Goal: Task Accomplishment & Management: Use online tool/utility

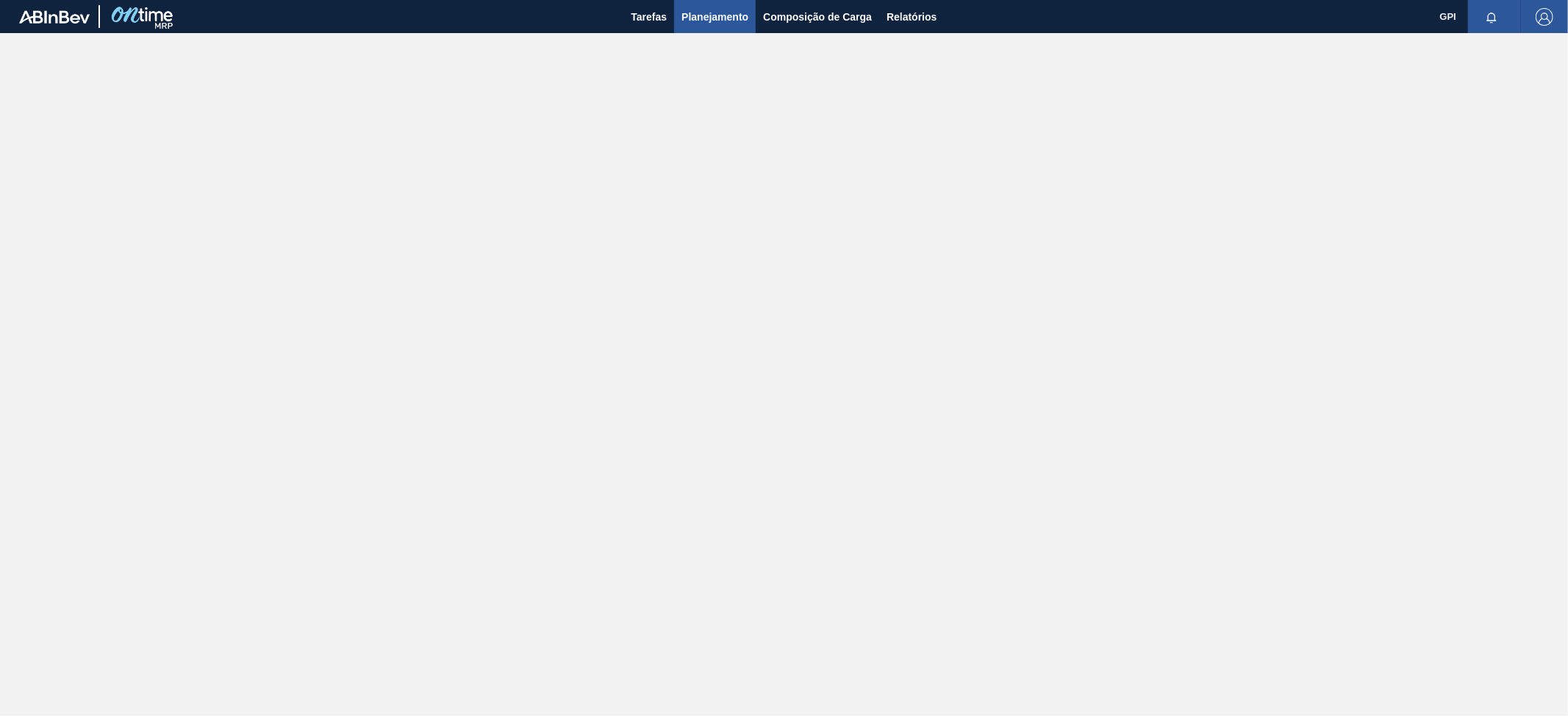
click at [712, 19] on span "Planejamento" at bounding box center [715, 17] width 67 height 18
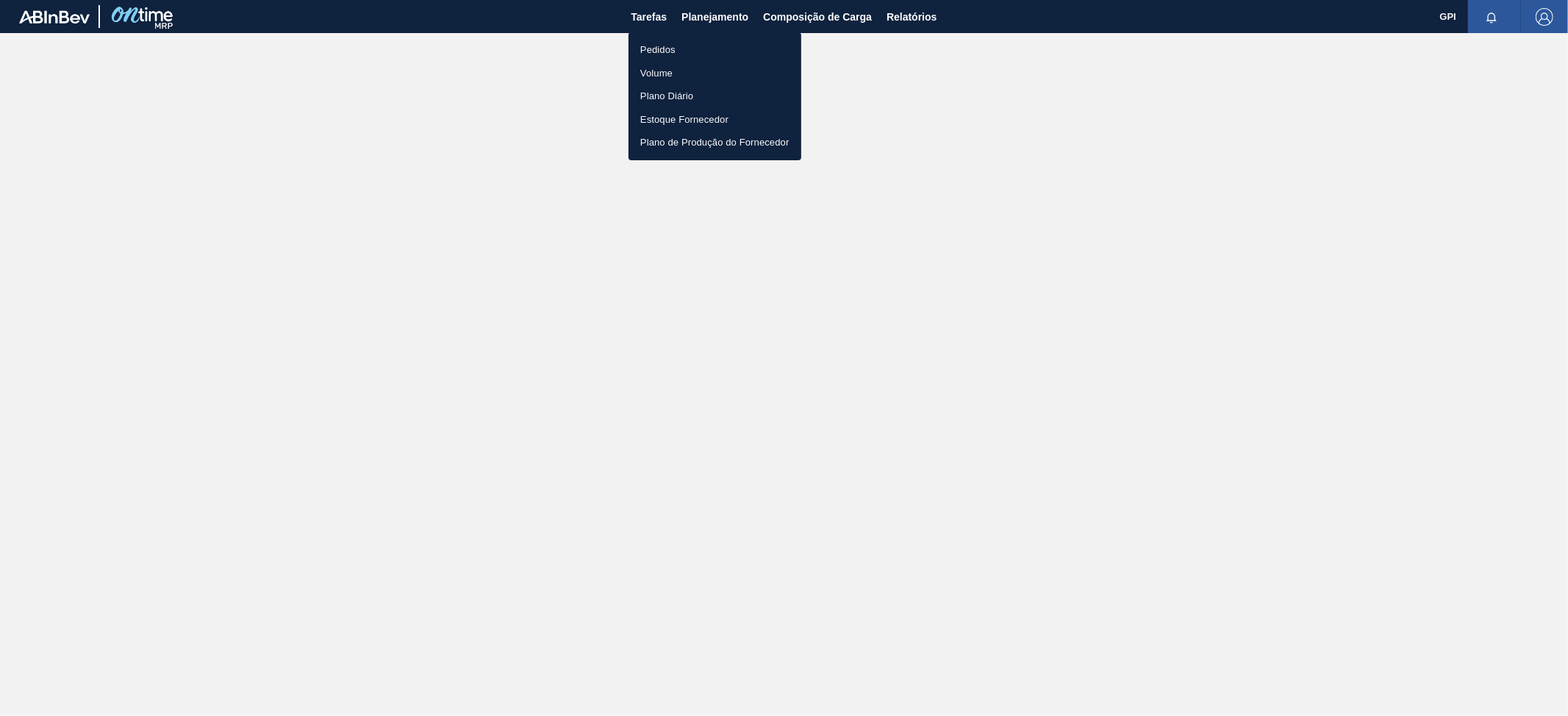
click at [685, 54] on li "Pedidos" at bounding box center [715, 49] width 173 height 23
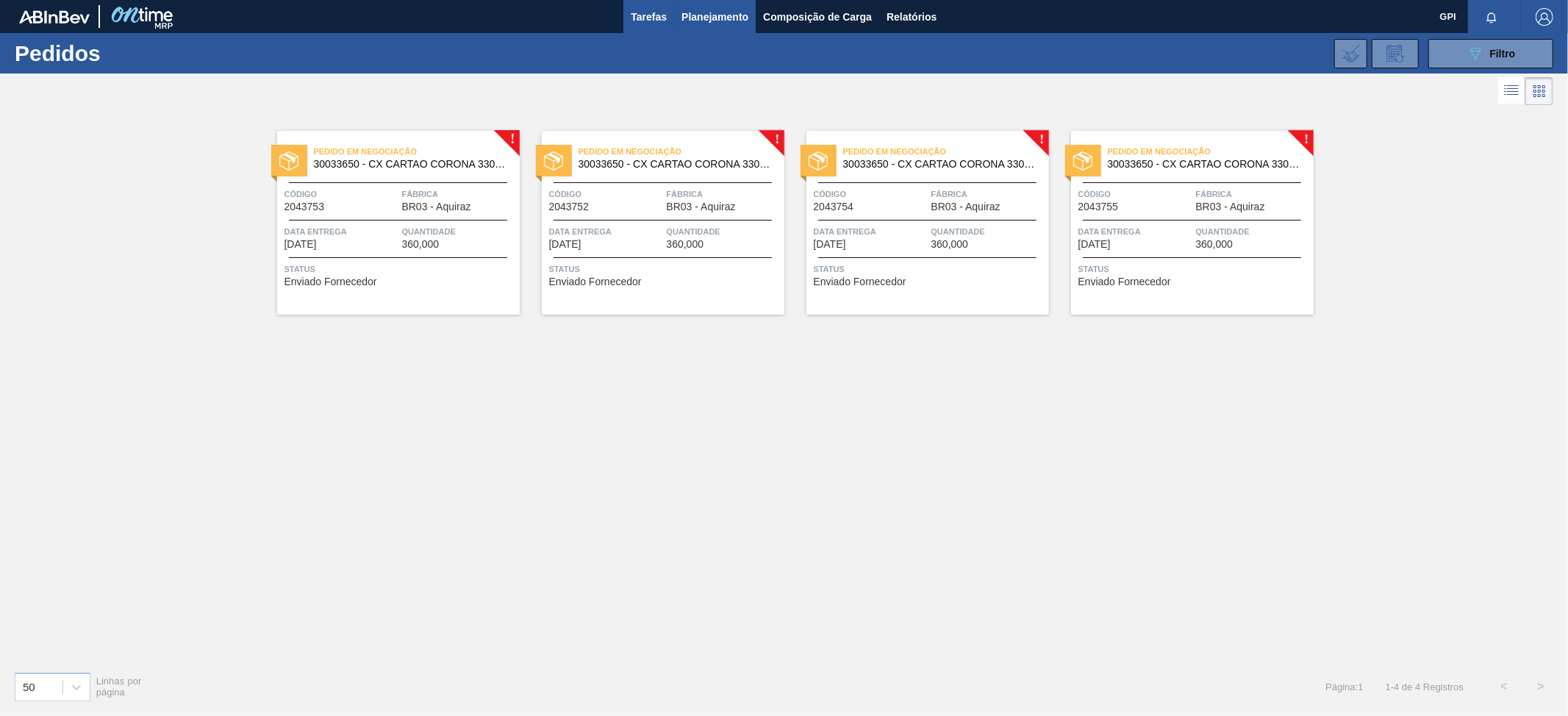
click at [648, 16] on span "Tarefas" at bounding box center [649, 17] width 36 height 18
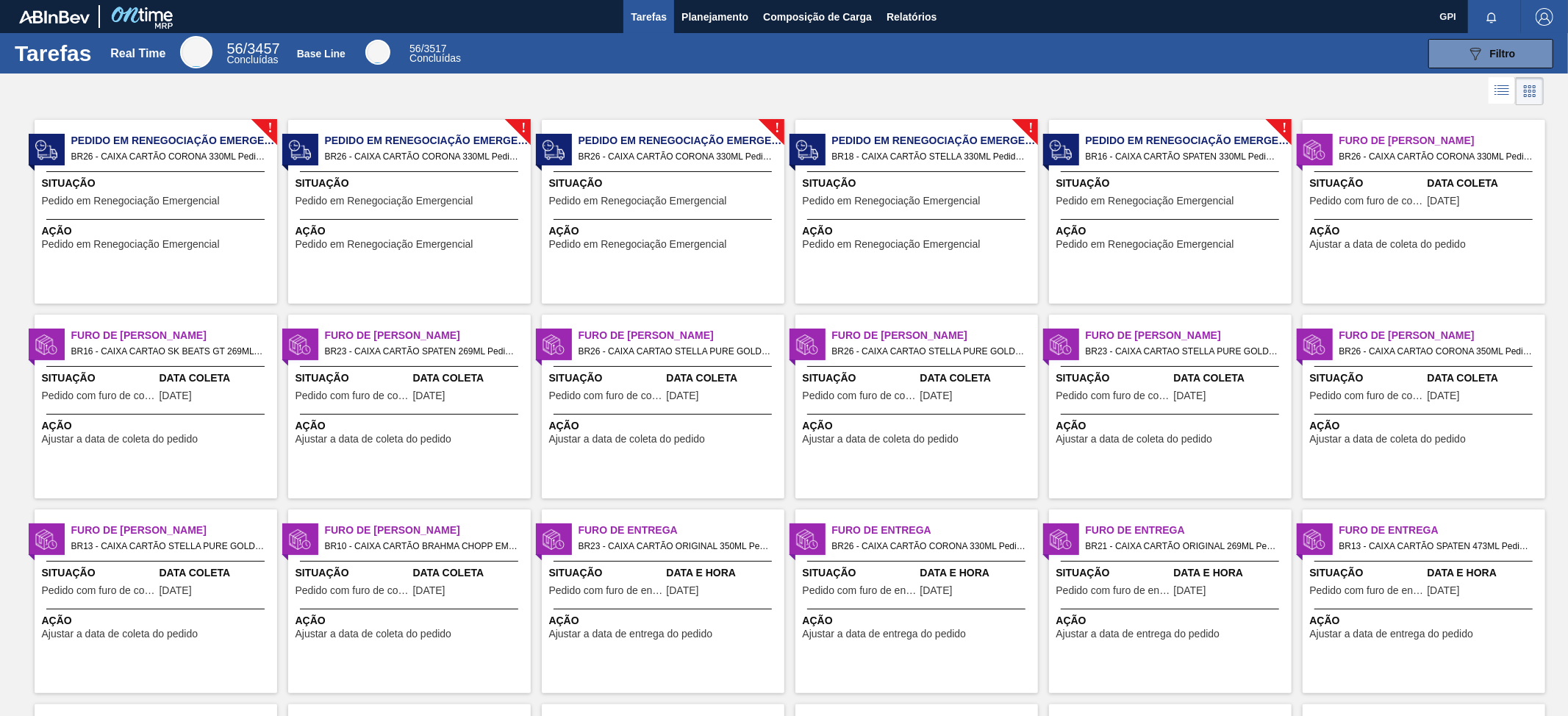
click at [1438, 226] on span "Ação" at bounding box center [1426, 231] width 231 height 16
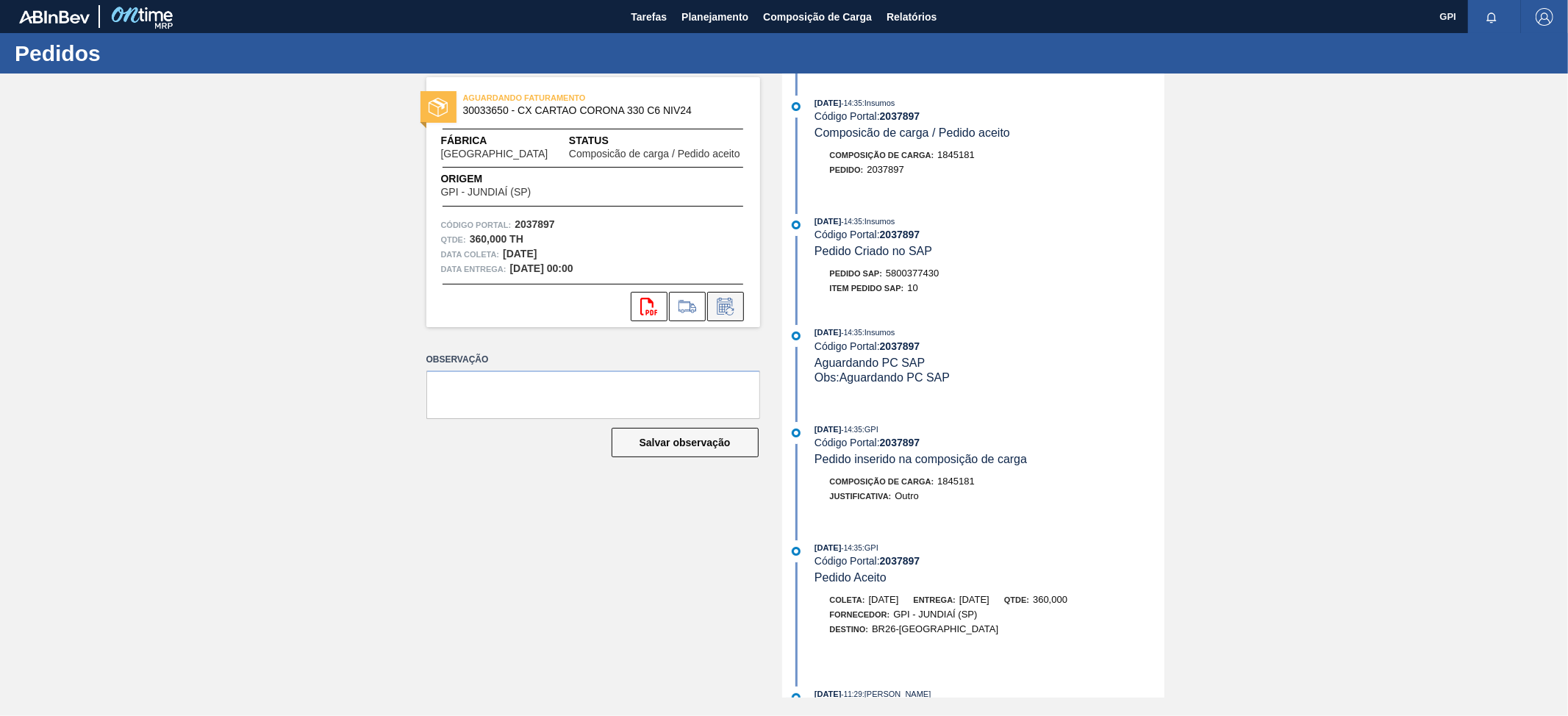
click at [724, 307] on icon at bounding box center [724, 308] width 11 height 9
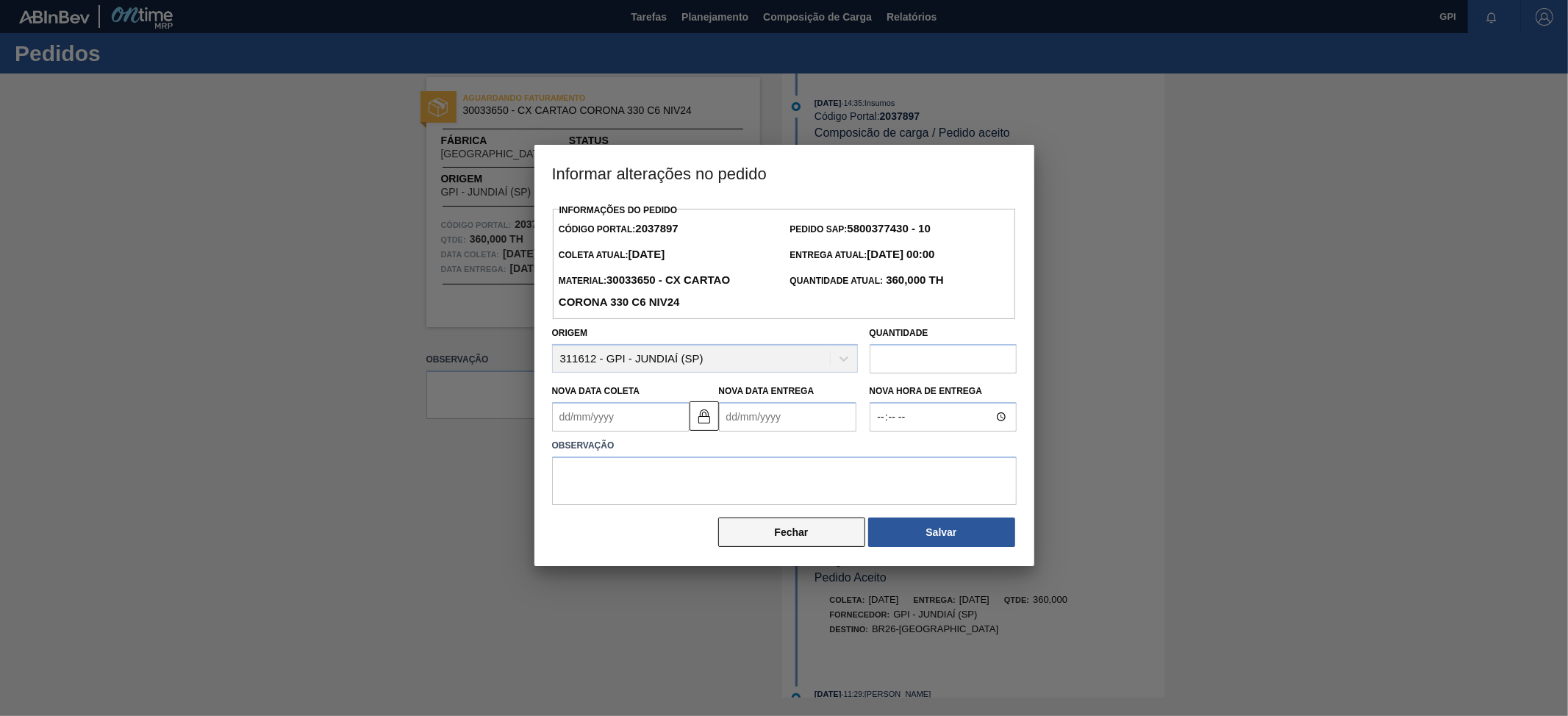
click at [803, 544] on button "Fechar" at bounding box center [792, 532] width 147 height 29
